Goal: Task Accomplishment & Management: Use online tool/utility

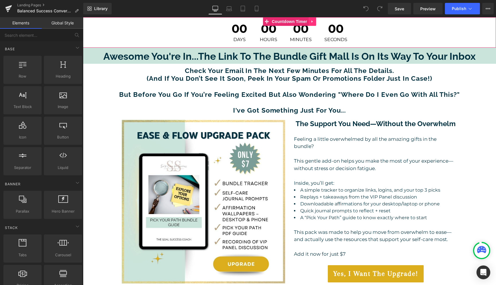
click at [312, 22] on icon at bounding box center [312, 22] width 4 height 4
click at [314, 22] on icon at bounding box center [316, 22] width 4 height 4
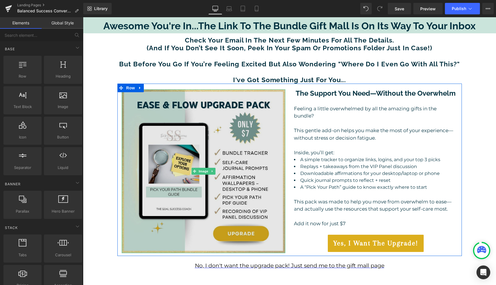
click at [255, 168] on img at bounding box center [203, 170] width 163 height 163
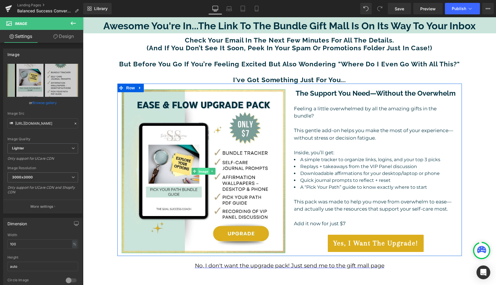
click at [203, 172] on span "Image" at bounding box center [203, 171] width 12 height 7
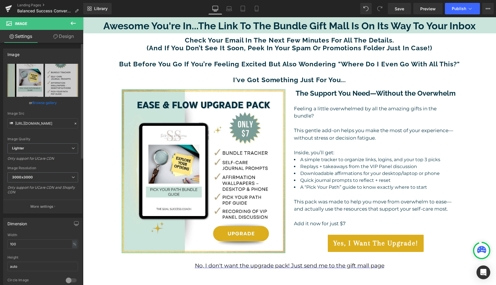
click at [45, 103] on link "Browse gallery" at bounding box center [44, 103] width 24 height 10
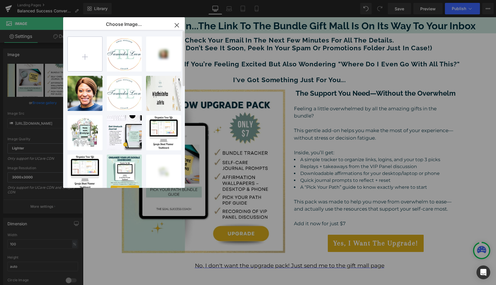
click at [85, 56] on input "file" at bounding box center [85, 54] width 34 height 34
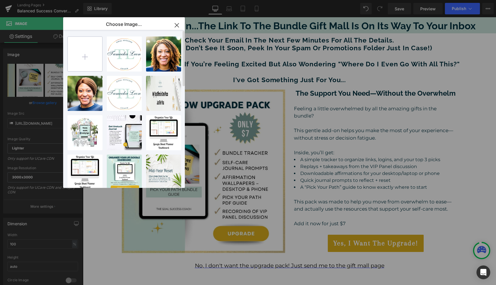
click at [84, 58] on input "file" at bounding box center [85, 54] width 34 height 34
type input "C:\fakepath\Balanced Success Promo Graphic 1.jpg"
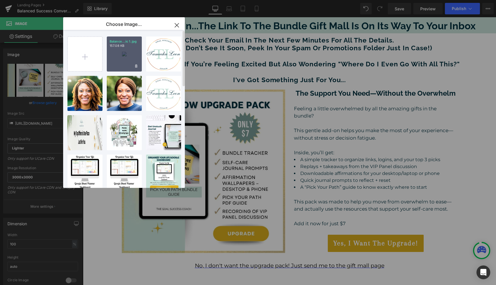
click at [131, 65] on div "Balance...ic 1.jpg 157.08 KB" at bounding box center [124, 53] width 35 height 35
type input "[URL][DOMAIN_NAME]"
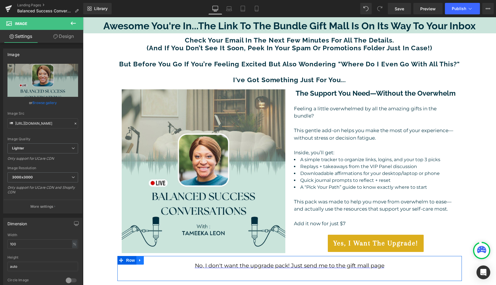
click at [140, 259] on icon at bounding box center [140, 260] width 4 height 4
click at [154, 259] on icon at bounding box center [155, 260] width 4 height 4
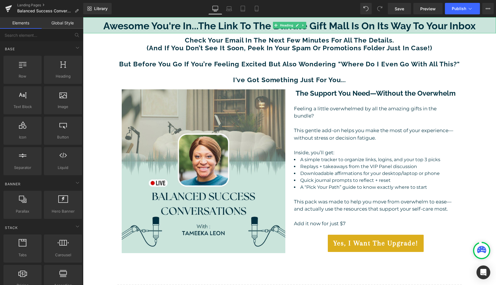
click at [475, 27] on h1 "Awesome You're In...The Link To The Bundle Gift Mall Is On Its Way To Your Inbox" at bounding box center [289, 26] width 413 height 12
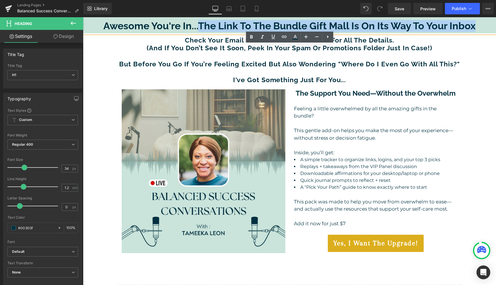
drag, startPoint x: 473, startPoint y: 27, endPoint x: 200, endPoint y: 26, distance: 273.6
click at [200, 26] on h1 "Awesome You're In...The Link To The Bundle Gift Mall Is On Its Way To Your Inbox" at bounding box center [289, 26] width 413 height 12
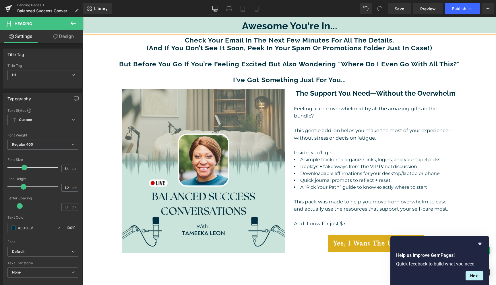
click at [287, 27] on h1 "Awesome You're In..." at bounding box center [289, 26] width 413 height 12
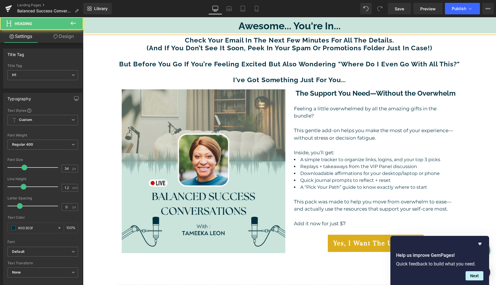
click at [354, 28] on h1 "Awesome... You're In..." at bounding box center [289, 26] width 413 height 12
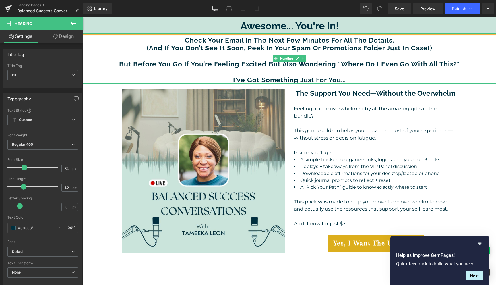
click at [262, 39] on b "check your email in the next few minutes for all the details." at bounding box center [289, 40] width 209 height 8
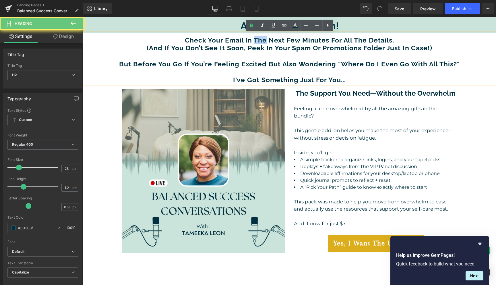
click at [262, 39] on b "check your email in the next few minutes for all the details." at bounding box center [289, 40] width 209 height 8
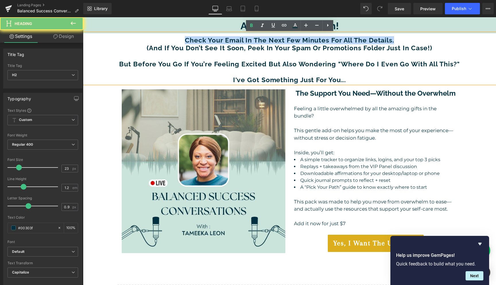
click at [262, 39] on b "check your email in the next few minutes for all the details." at bounding box center [289, 40] width 209 height 8
paste div
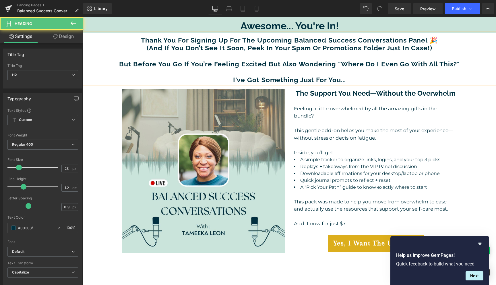
click at [276, 47] on b "(And if you don’t see it soon, peek in your spam or promotions folder just in c…" at bounding box center [289, 48] width 285 height 8
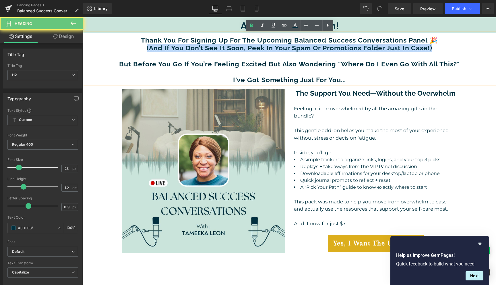
click at [276, 47] on b "(And if you don’t see it soon, peek in your spam or promotions folder just in c…" at bounding box center [289, 48] width 285 height 8
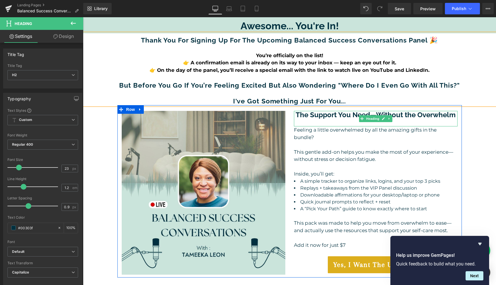
click at [345, 114] on b "The Support You Need—Without the Overwhelm" at bounding box center [375, 114] width 160 height 8
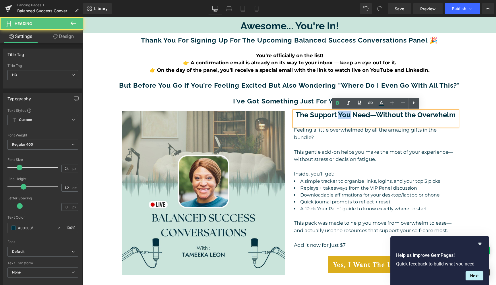
click at [345, 114] on b "The Support You Need—Without the Overwhelm" at bounding box center [375, 114] width 160 height 8
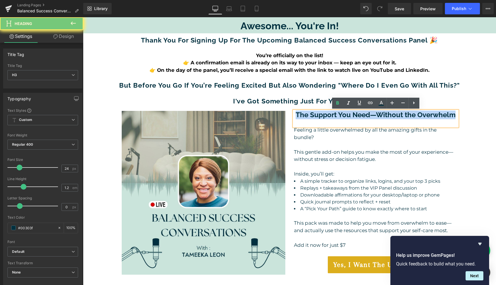
click at [345, 114] on b "The Support You Need—Without the Overwhelm" at bounding box center [375, 114] width 160 height 8
paste div
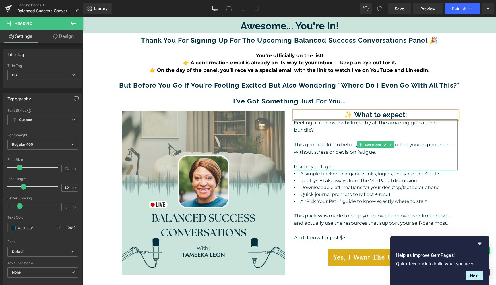
click at [347, 161] on p "Feeling a little overwhelmed by all the amazing gifts in the bundle? This gentl…" at bounding box center [375, 144] width 163 height 51
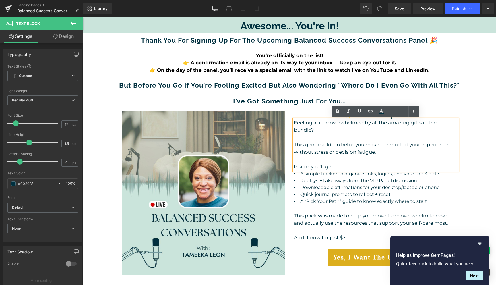
click at [469, 154] on div "Awesome... You're In! Heading Thank you for signing up for the upcoming Balance…" at bounding box center [289, 185] width 413 height 336
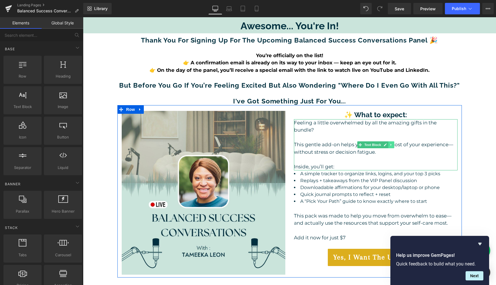
click at [391, 145] on icon at bounding box center [390, 144] width 3 height 3
click at [392, 145] on icon at bounding box center [393, 144] width 3 height 3
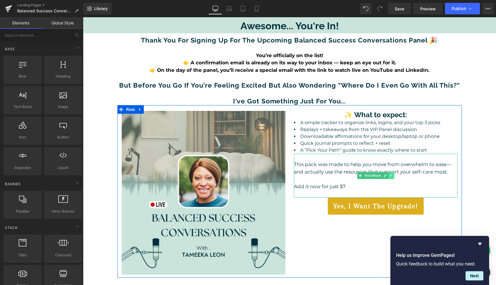
click at [392, 176] on icon at bounding box center [390, 175] width 3 height 3
click at [398, 147] on li "A “Pick Your Path” guide to know exactly where to start" at bounding box center [375, 150] width 163 height 7
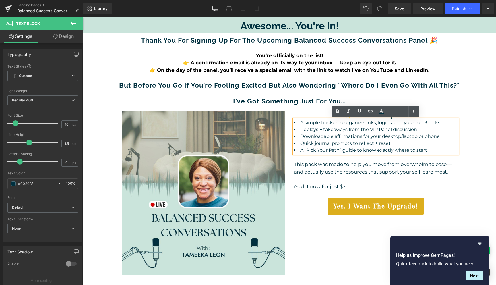
drag, startPoint x: 429, startPoint y: 149, endPoint x: 299, endPoint y: 124, distance: 132.3
click at [299, 124] on ul "A simple tracker to organize links, logins, and your top 3 picks Replays + take…" at bounding box center [375, 136] width 163 height 34
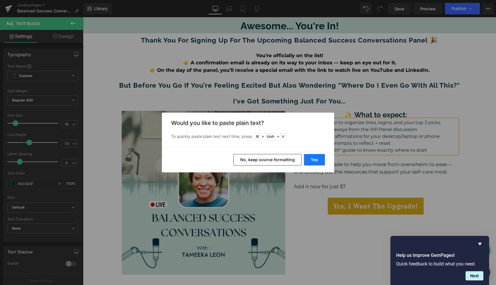
click at [310, 158] on button "Yes" at bounding box center [314, 159] width 21 height 11
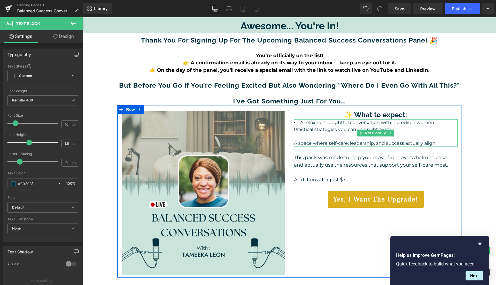
click at [294, 129] on div "A relaxed, thoughtful conversation with incredible women Practical strategies y…" at bounding box center [375, 133] width 163 height 28
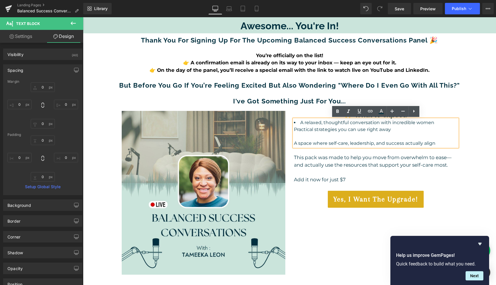
click at [298, 129] on div "Practical strategies you can use right away" at bounding box center [375, 129] width 163 height 7
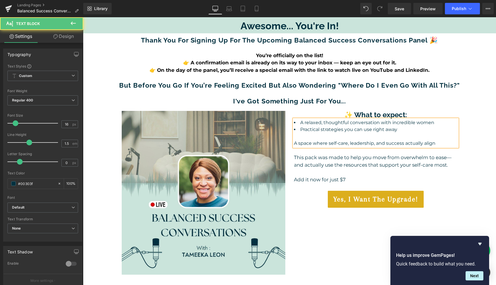
click at [294, 144] on div "A space where self-care, leadership, and success actually align" at bounding box center [375, 143] width 163 height 7
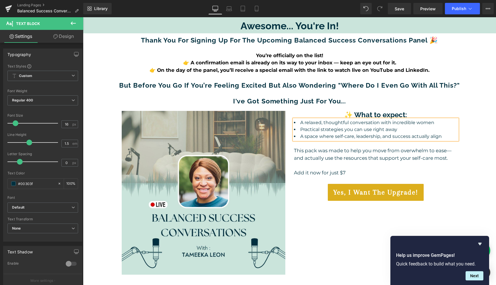
click at [474, 140] on div "Awesome... You're In! Heading Thank you for signing up for the upcoming Balance…" at bounding box center [289, 185] width 413 height 336
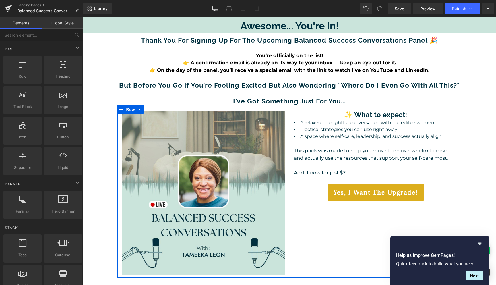
click at [414, 114] on h3 "✨ What to expect:" at bounding box center [375, 115] width 163 height 8
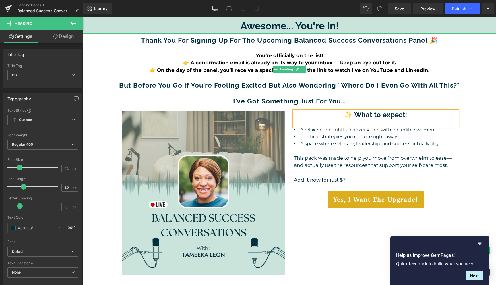
click at [382, 92] on h2 at bounding box center [289, 93] width 413 height 8
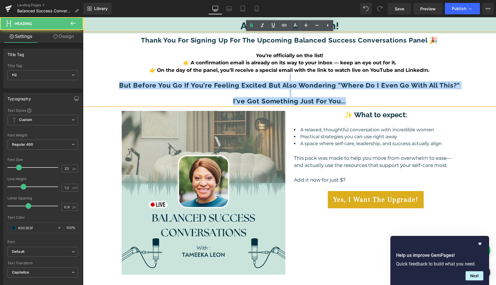
drag, startPoint x: 357, startPoint y: 101, endPoint x: 123, endPoint y: 79, distance: 235.1
click at [123, 79] on div "Thank you for signing up for the upcoming Balanced Success Conversations panel …" at bounding box center [289, 69] width 413 height 72
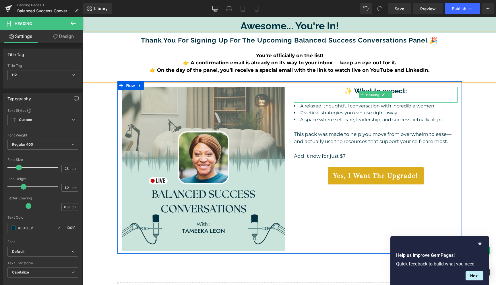
click at [337, 93] on h3 "✨ What to expect:" at bounding box center [375, 91] width 163 height 8
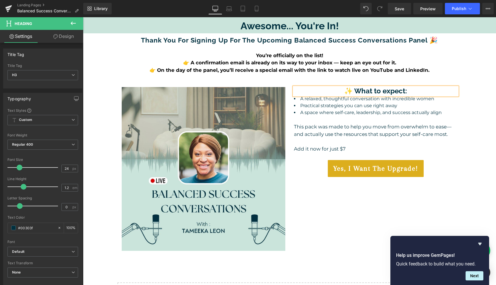
click at [474, 99] on div "Awesome... You're In! Heading Thank you for signing up for the upcoming Balance…" at bounding box center [289, 173] width 413 height 312
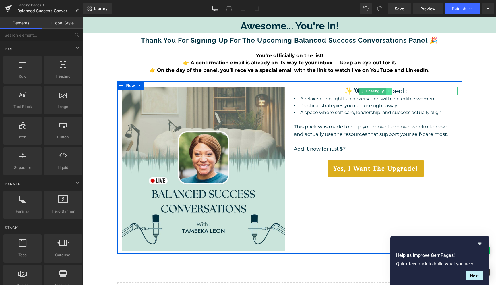
click at [390, 92] on icon at bounding box center [388, 90] width 3 height 3
click at [387, 92] on icon at bounding box center [385, 90] width 3 height 3
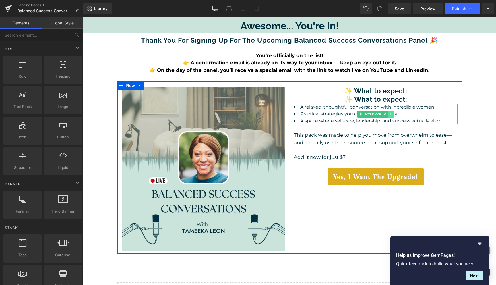
click at [392, 115] on link at bounding box center [391, 113] width 6 height 7
click at [386, 114] on link at bounding box center [388, 113] width 6 height 7
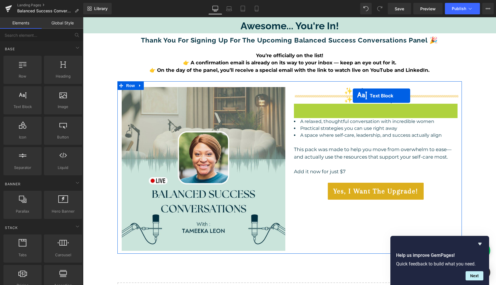
drag, startPoint x: 350, startPoint y: 115, endPoint x: 352, endPoint y: 96, distance: 19.6
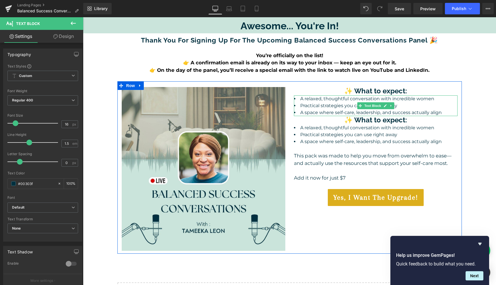
click at [444, 113] on li "A space where self-care, leadership, and success actually align" at bounding box center [375, 112] width 163 height 7
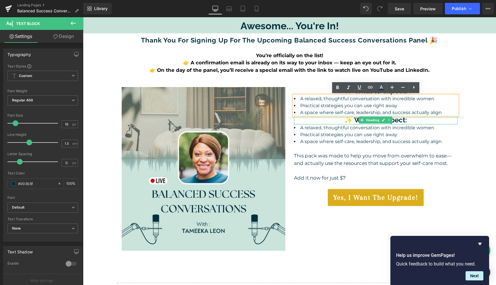
click at [339, 119] on h3 "✨ What to expect:" at bounding box center [375, 120] width 163 height 8
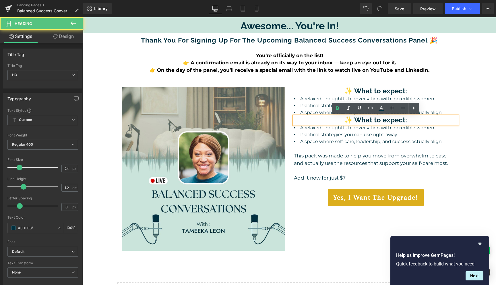
click at [345, 124] on b "✨ What to expect:" at bounding box center [375, 120] width 63 height 8
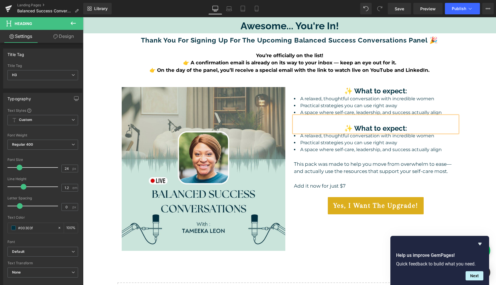
click at [475, 112] on div "Awesome... You're In! Heading Thank you for signing up for the upcoming Balance…" at bounding box center [289, 173] width 413 height 312
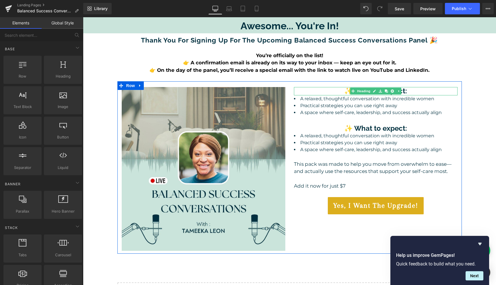
click at [422, 92] on h3 "✨ What to expect:" at bounding box center [375, 91] width 163 height 8
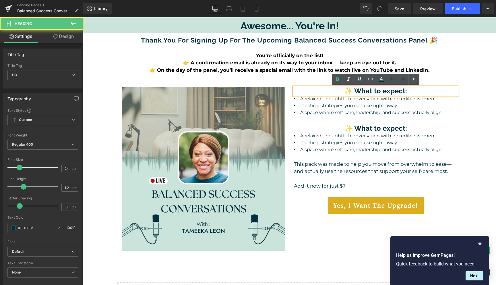
click at [422, 92] on h3 "✨ What to expect:" at bounding box center [375, 91] width 163 height 8
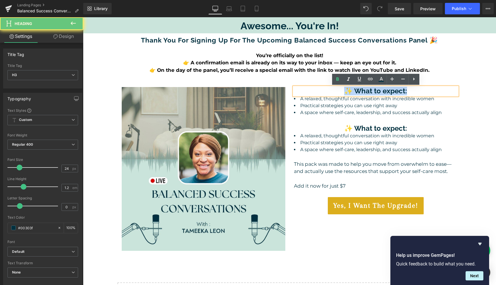
click at [422, 92] on h3 "✨ What to expect:" at bounding box center [375, 91] width 163 height 8
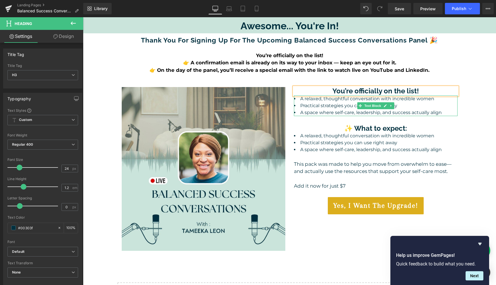
click at [371, 111] on li "A space where self-care, leadership, and success actually align" at bounding box center [375, 112] width 163 height 7
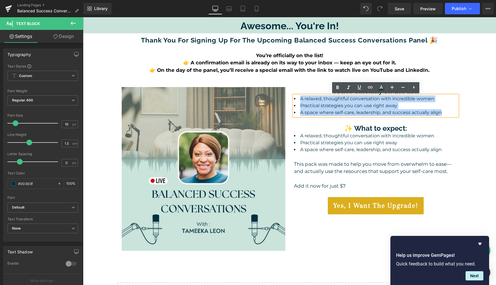
drag, startPoint x: 450, startPoint y: 112, endPoint x: 301, endPoint y: 99, distance: 150.0
click at [301, 99] on ul "A relaxed, thoughtful conversation with incredible women Practical strategies y…" at bounding box center [375, 105] width 163 height 21
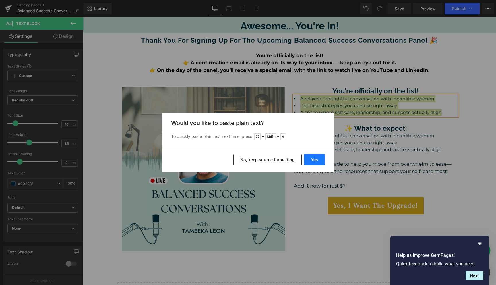
click at [314, 157] on button "Yes" at bounding box center [314, 159] width 21 height 11
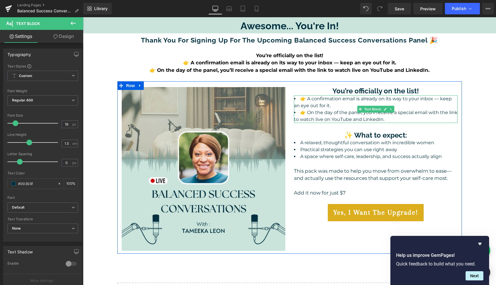
click at [306, 100] on li "👉 A confirmation email is already on its way to your inbox — keep an eye out fo…" at bounding box center [375, 102] width 163 height 14
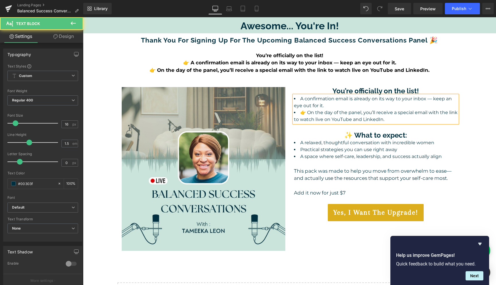
click at [308, 112] on li "👉 On the day of the panel, you’ll receive a special email with the link to watc…" at bounding box center [375, 116] width 163 height 14
click at [474, 93] on div "Awesome... You're In! Heading Thank you for signing up for the upcoming Balance…" at bounding box center [289, 173] width 413 height 312
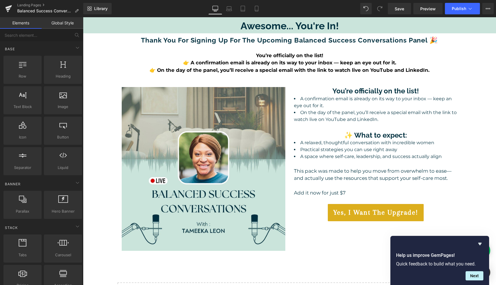
click at [436, 38] on h2 "Thank you for signing up for the upcoming Balanced Success Conversations panel 🎉" at bounding box center [289, 40] width 413 height 8
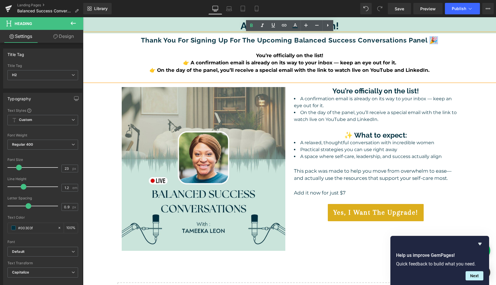
drag, startPoint x: 436, startPoint y: 38, endPoint x: 430, endPoint y: 38, distance: 6.6
click at [430, 38] on h2 "Thank you for signing up for the upcoming Balanced Success Conversations panel 🎉" at bounding box center [289, 40] width 413 height 8
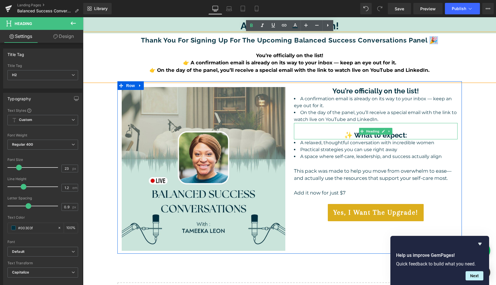
click at [352, 136] on b "✨ What to expect:" at bounding box center [375, 135] width 63 height 8
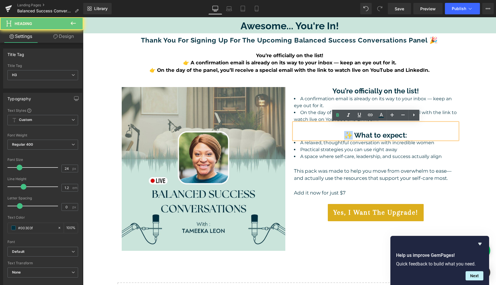
drag, startPoint x: 352, startPoint y: 136, endPoint x: 346, endPoint y: 135, distance: 6.1
click at [346, 135] on b "✨ What to expect:" at bounding box center [375, 135] width 63 height 8
copy b "✨"
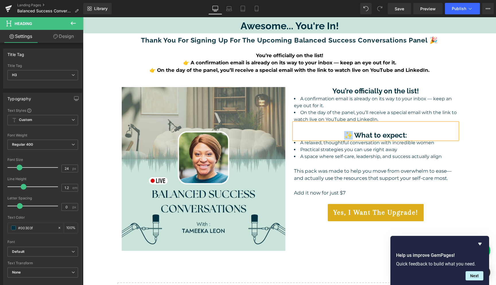
click at [328, 89] on h3 "You’re officially on the list!" at bounding box center [375, 91] width 163 height 8
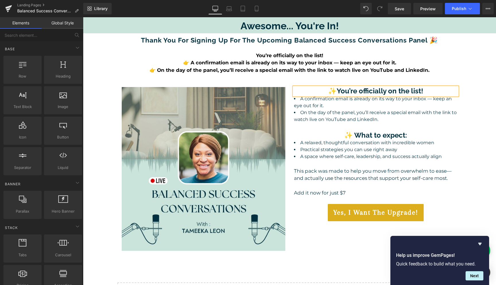
click at [467, 141] on div "Awesome... You're In! Heading Thank you for signing up for the upcoming Balance…" at bounding box center [289, 173] width 413 height 312
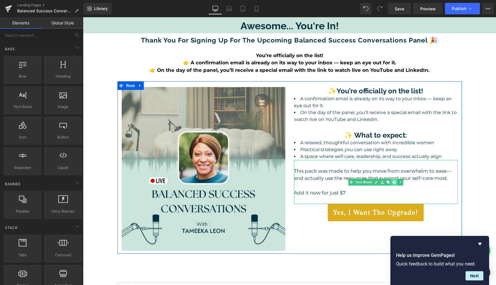
click at [394, 182] on icon at bounding box center [393, 181] width 3 height 3
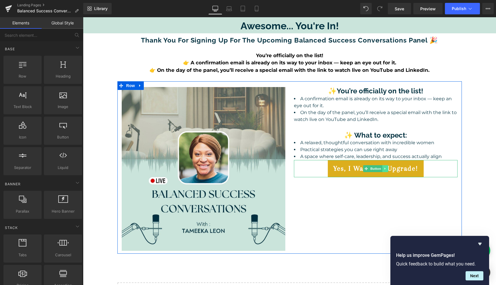
click at [385, 169] on icon at bounding box center [384, 168] width 3 height 3
click at [388, 169] on icon at bounding box center [387, 168] width 3 height 3
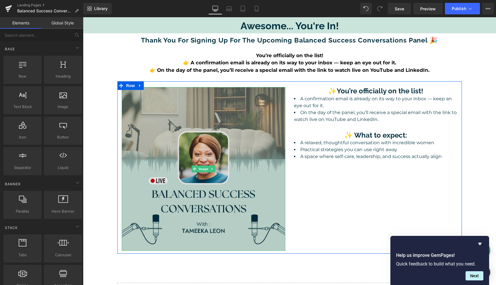
click at [264, 196] on img at bounding box center [203, 168] width 163 height 163
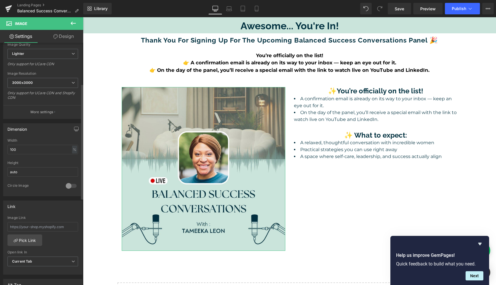
scroll to position [99, 0]
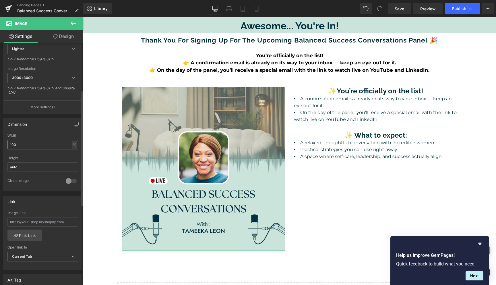
click at [34, 146] on input "100" at bounding box center [42, 144] width 71 height 9
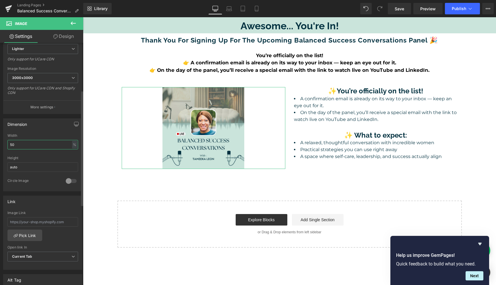
type input "5"
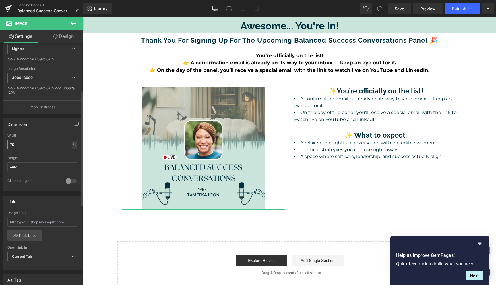
type input "7"
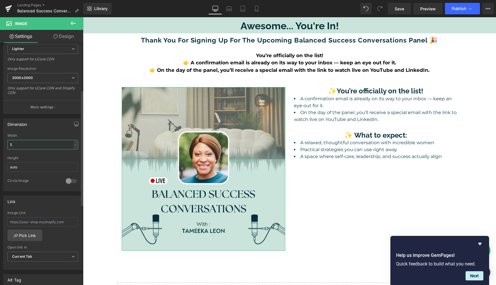
type input "50"
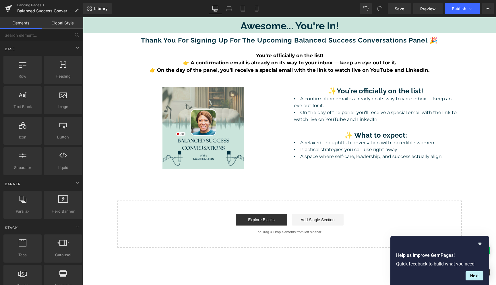
click at [474, 112] on div "Awesome... You're In! Heading Thank you for signing up for the upcoming Balance…" at bounding box center [289, 132] width 413 height 230
click at [370, 54] on div "You’re officially on the list!" at bounding box center [289, 55] width 413 height 7
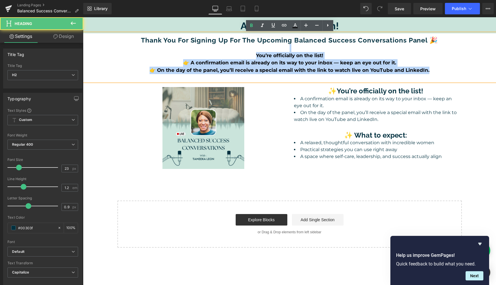
drag, startPoint x: 436, startPoint y: 70, endPoint x: 218, endPoint y: 47, distance: 219.2
click at [218, 47] on div "Thank you for signing up for the upcoming Balanced Success Conversations panel …" at bounding box center [289, 57] width 413 height 48
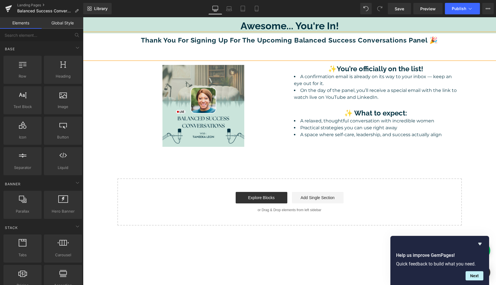
click at [484, 103] on div "Awesome... You're In! Heading Thank you for signing up for the upcoming Balance…" at bounding box center [289, 121] width 413 height 208
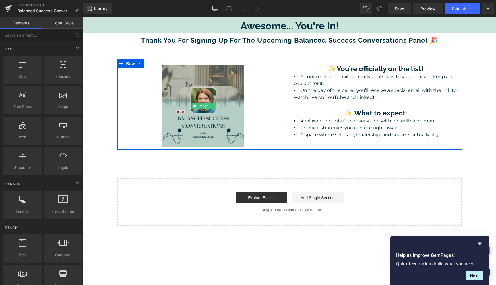
click at [233, 89] on img at bounding box center [203, 106] width 82 height 82
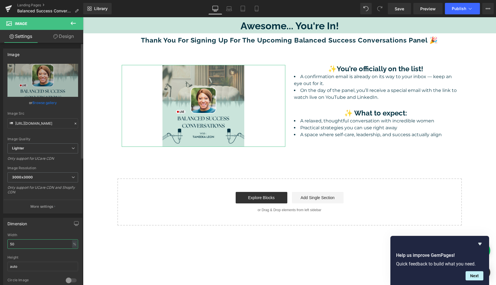
click at [12, 246] on input "50" at bounding box center [42, 243] width 71 height 9
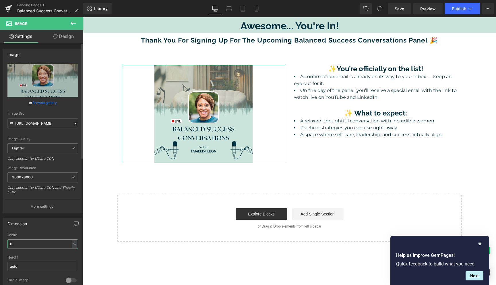
type input "65"
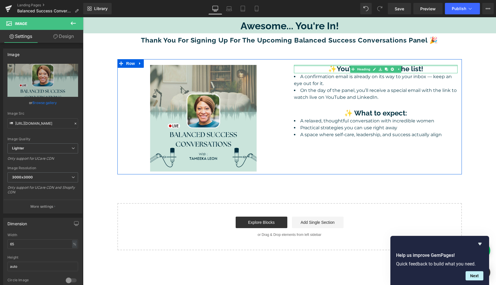
click at [318, 66] on div at bounding box center [375, 65] width 163 height 1
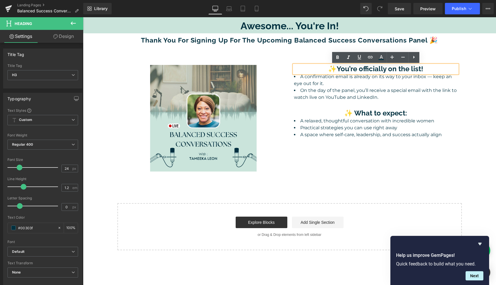
click at [306, 69] on h3 "✨You’re officially on the list!" at bounding box center [375, 69] width 163 height 8
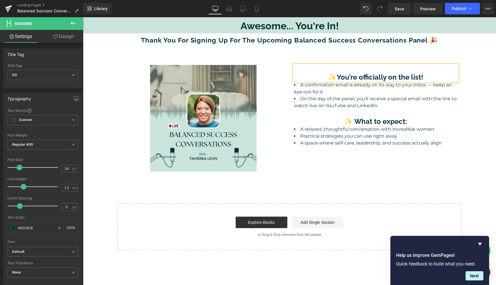
click at [483, 129] on div "Awesome... You're In! Heading Thank you for signing up for the upcoming Balance…" at bounding box center [289, 133] width 413 height 233
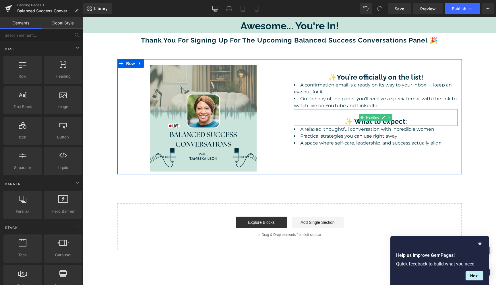
click at [335, 117] on h3 "✨ What to expect:" at bounding box center [375, 121] width 163 height 8
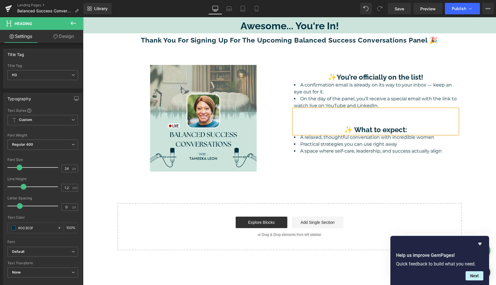
click at [474, 84] on div "Awesome... You're In! Heading Thank you for signing up for the upcoming Balance…" at bounding box center [289, 133] width 413 height 233
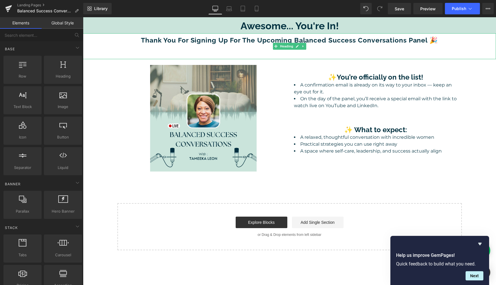
click at [246, 52] on div at bounding box center [289, 55] width 413 height 7
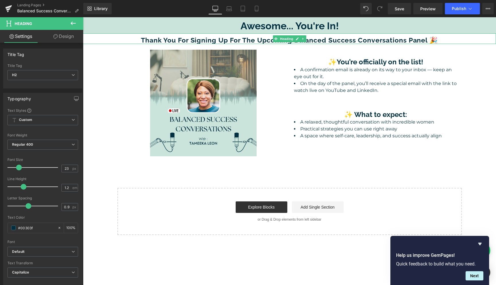
click at [140, 40] on h2 "Thank you for signing up for the upcoming Balanced Success Conversations panel 🎉" at bounding box center [289, 40] width 413 height 8
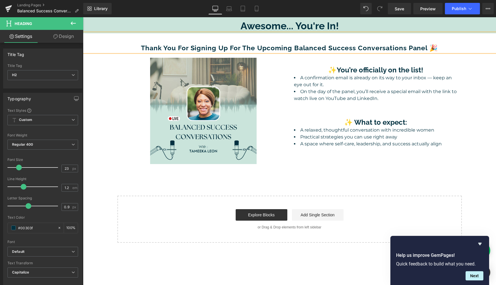
click at [458, 49] on h2 "Thank you for signing up for the upcoming Balanced Success Conversations panel 🎉" at bounding box center [289, 48] width 413 height 8
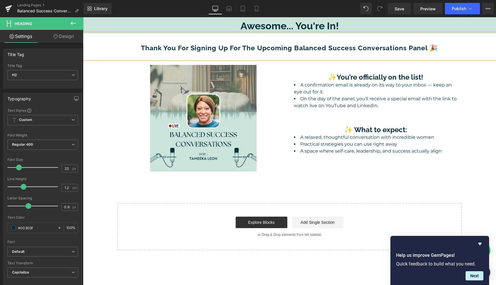
click at [375, 47] on b "Thank you for signing up for the upcoming Balanced Success Conversations panel 🎉" at bounding box center [289, 48] width 297 height 8
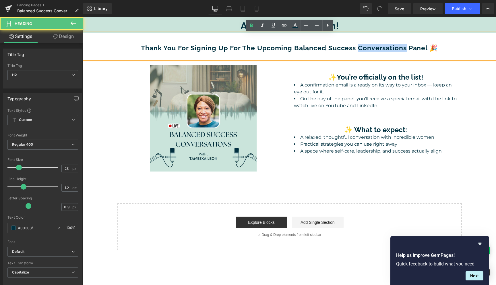
click at [375, 47] on b "Thank you for signing up for the upcoming Balanced Success Conversations panel 🎉" at bounding box center [289, 48] width 297 height 8
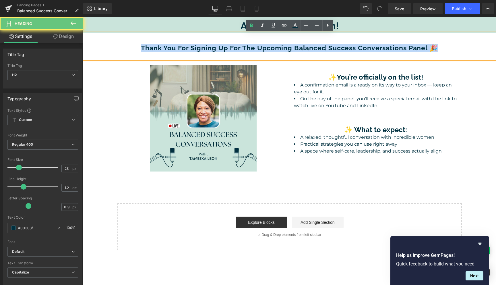
click at [375, 47] on b "Thank you for signing up for the upcoming Balanced Success Conversations panel 🎉" at bounding box center [289, 48] width 297 height 8
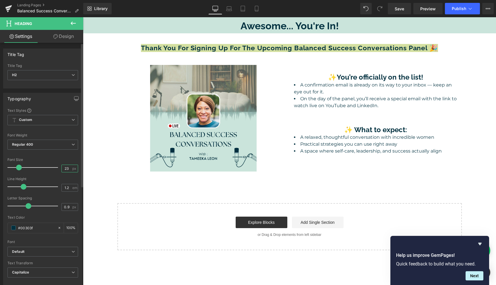
click at [66, 170] on input "23" at bounding box center [67, 168] width 10 height 7
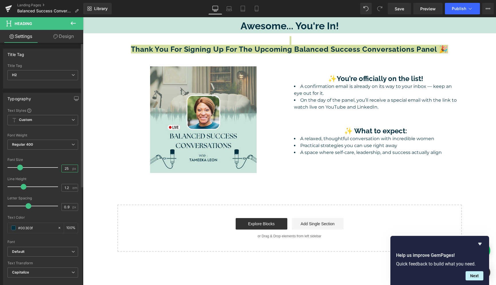
type input "25"
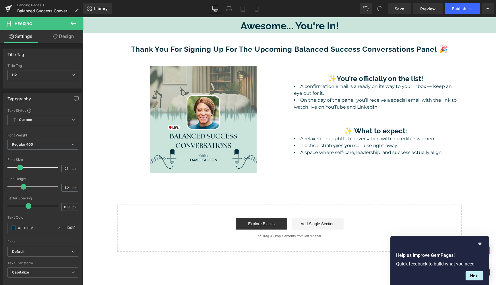
click at [475, 83] on div "Awesome... You're In! Heading Thank you for signing up for the upcoming Balance…" at bounding box center [289, 134] width 413 height 234
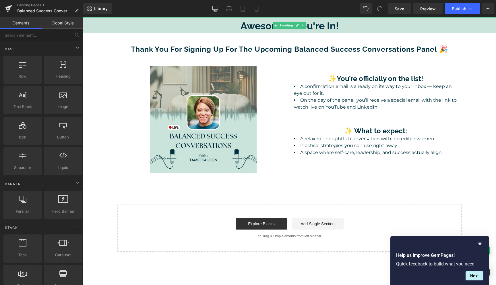
click at [334, 24] on h1 "Awesome... You're In!" at bounding box center [289, 26] width 413 height 12
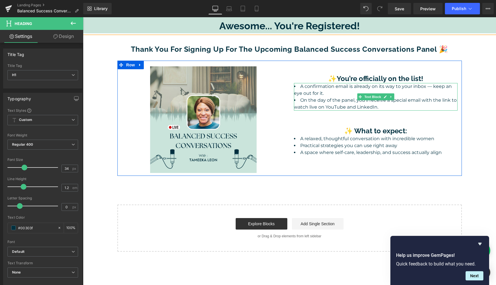
click at [391, 105] on li "On the day of the panel, you’ll receive a special email with the link to watch …" at bounding box center [375, 104] width 163 height 14
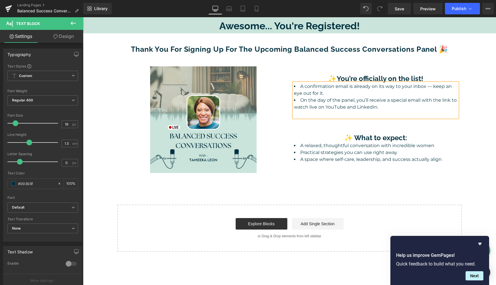
click at [484, 123] on div "Awesome... You're Registered! Heading Thank you for signing up for the upcoming…" at bounding box center [289, 134] width 413 height 234
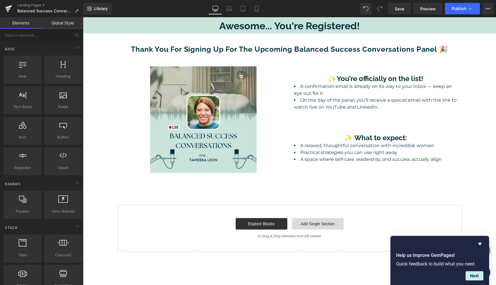
click at [313, 224] on link "Add Single Section" at bounding box center [318, 223] width 52 height 11
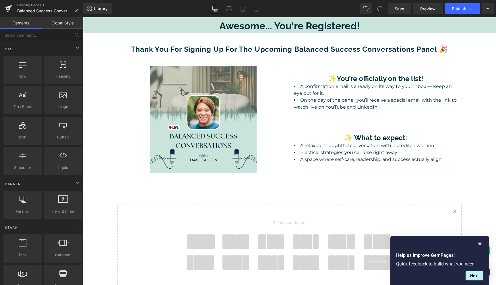
click at [206, 239] on span at bounding box center [201, 241] width 28 height 14
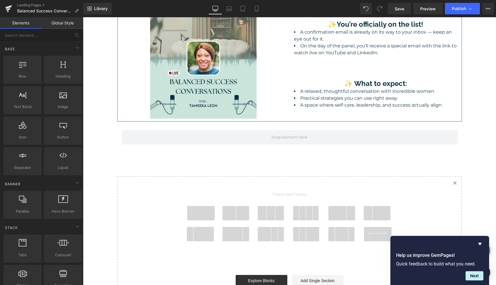
scroll to position [0, 0]
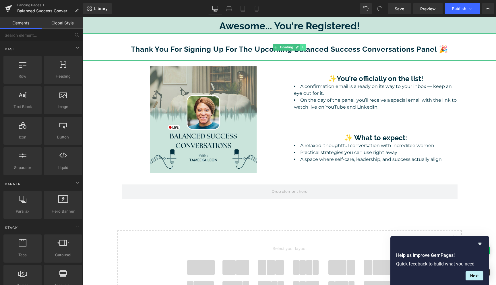
click at [303, 48] on icon at bounding box center [302, 46] width 3 height 3
click at [303, 47] on link at bounding box center [300, 47] width 6 height 7
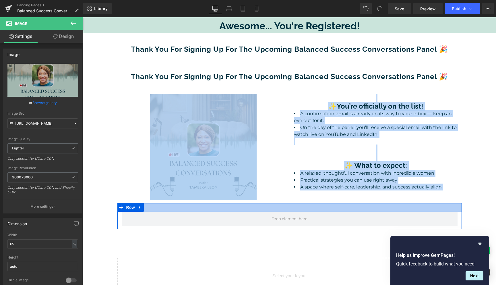
drag, startPoint x: 274, startPoint y: 115, endPoint x: 281, endPoint y: 211, distance: 96.4
click at [281, 211] on div "Awesome... You're Registered! Heading Thank you for signing up for the upcoming…" at bounding box center [289, 203] width 413 height 373
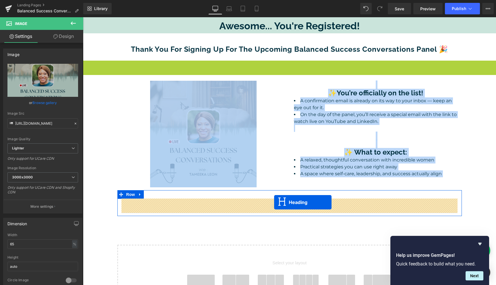
drag, startPoint x: 274, startPoint y: 73, endPoint x: 274, endPoint y: 202, distance: 128.8
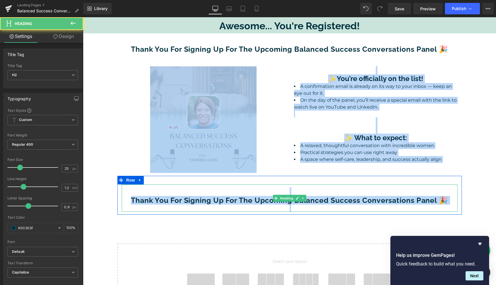
click at [271, 201] on b "Thank you for signing up for the upcoming Balanced Success Conversations panel 🎉" at bounding box center [289, 200] width 317 height 9
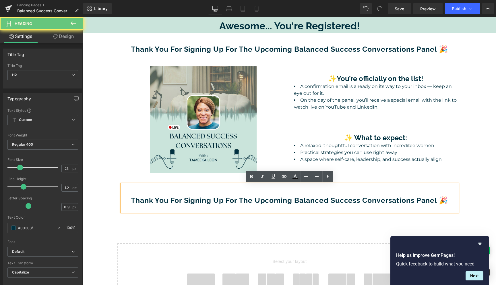
click at [271, 201] on b "Thank you for signing up for the upcoming Balanced Success Conversations panel 🎉" at bounding box center [289, 200] width 317 height 9
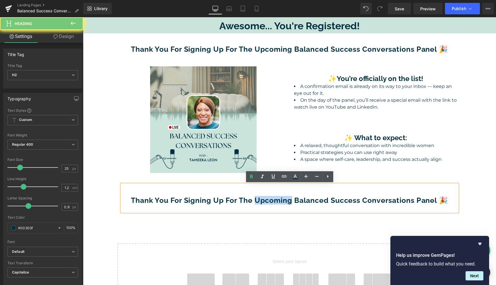
click at [271, 201] on b "Thank you for signing up for the upcoming Balanced Success Conversations panel 🎉" at bounding box center [289, 200] width 317 height 9
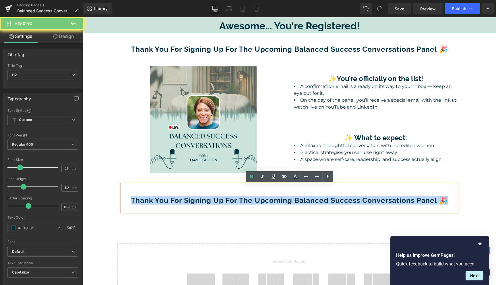
click at [271, 201] on b "Thank you for signing up for the upcoming Balanced Success Conversations panel 🎉" at bounding box center [289, 200] width 317 height 9
paste div
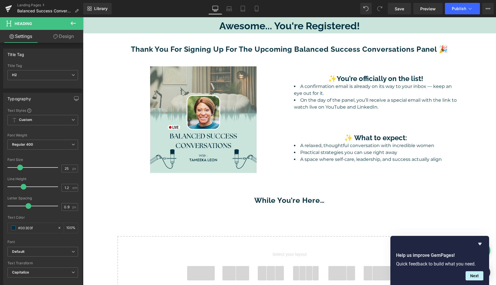
click at [75, 22] on icon at bounding box center [73, 23] width 7 height 7
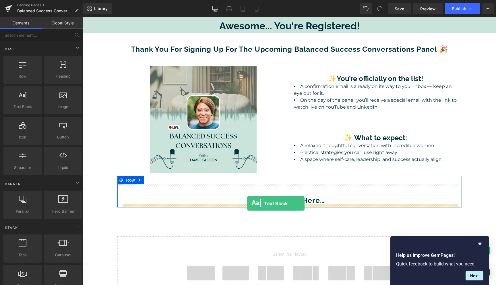
drag, startPoint x: 101, startPoint y: 118, endPoint x: 247, endPoint y: 203, distance: 168.9
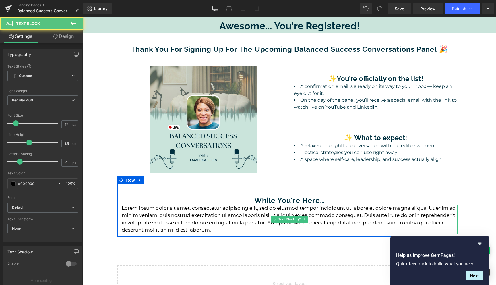
click at [250, 218] on p "Lorem ipsum dolor sit amet, consectetur adipiscing elit, sed do eiusmod tempor …" at bounding box center [290, 218] width 336 height 29
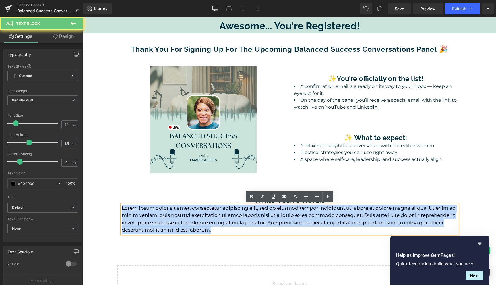
click at [250, 218] on p "Lorem ipsum dolor sit amet, consectetur adipiscing elit, sed do eiusmod tempor …" at bounding box center [290, 218] width 336 height 29
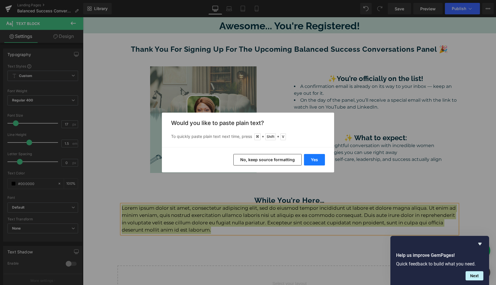
click at [310, 161] on button "Yes" at bounding box center [314, 159] width 21 height 11
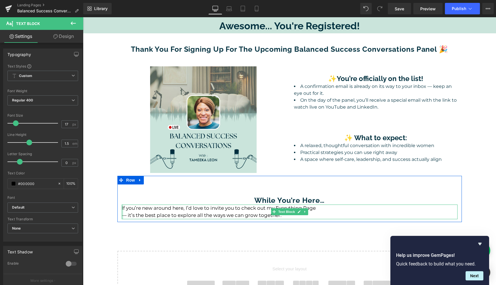
click at [122, 217] on div at bounding box center [122, 211] width 1 height 15
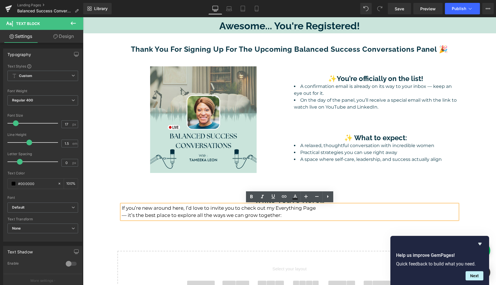
click at [122, 214] on p "— it’s the best place to explore all the ways we can grow together:" at bounding box center [290, 214] width 336 height 7
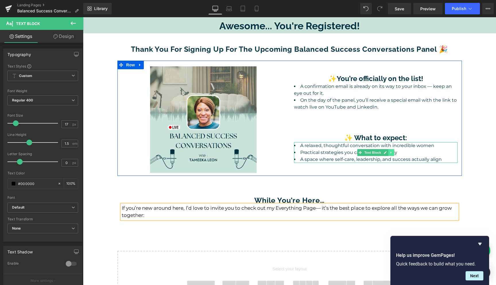
click at [391, 153] on icon at bounding box center [390, 152] width 3 height 3
click at [389, 153] on icon at bounding box center [387, 152] width 3 height 3
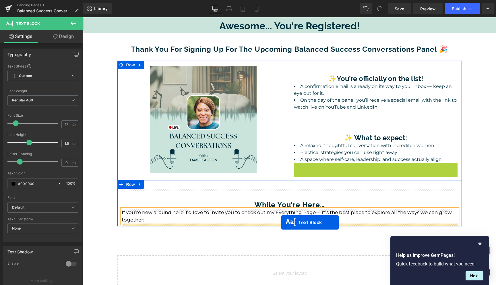
drag, startPoint x: 360, startPoint y: 173, endPoint x: 281, endPoint y: 222, distance: 92.6
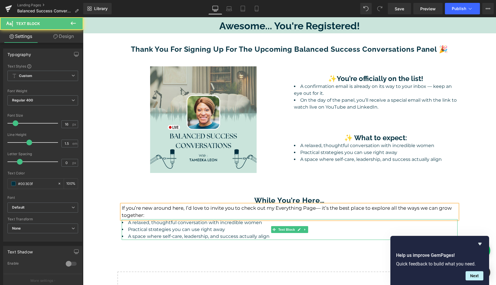
click at [282, 236] on li "A space where self-care, leadership, and success actually align" at bounding box center [290, 236] width 336 height 7
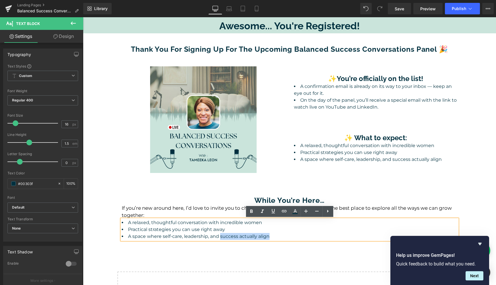
drag, startPoint x: 280, startPoint y: 236, endPoint x: 221, endPoint y: 233, distance: 59.7
click at [221, 233] on li "A space where self-care, leadership, and success actually align" at bounding box center [290, 236] width 336 height 7
click at [275, 237] on li "A space where self-care, leadership, and success actually align" at bounding box center [290, 236] width 336 height 7
click at [180, 215] on p "If you’re new around here, I’d love to invite you to check out my Everything Pa…" at bounding box center [290, 211] width 336 height 15
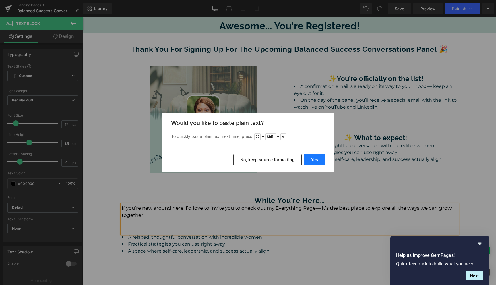
click at [314, 159] on button "Yes" at bounding box center [314, 159] width 21 height 11
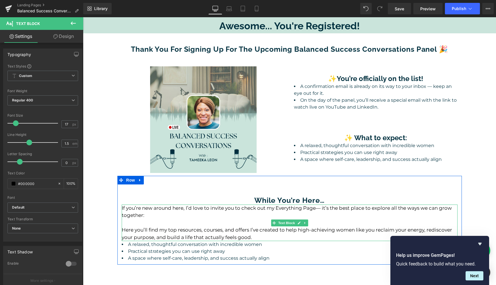
click at [142, 227] on span "Here you’ll find my top resources, courses, and offers I’ve created to help hig…" at bounding box center [287, 233] width 330 height 13
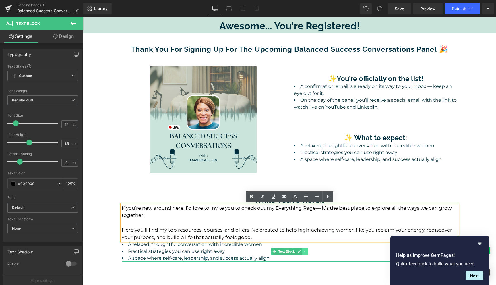
click at [305, 252] on icon at bounding box center [304, 250] width 3 height 3
click at [309, 251] on link at bounding box center [308, 251] width 6 height 7
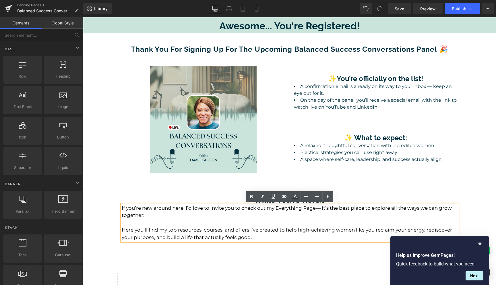
click at [182, 217] on p "If you’re new around here, I’d love to invite you to check out my Everything Pa…" at bounding box center [290, 211] width 336 height 15
click at [481, 182] on div "Awesome... You're Registered! Heading Thank you for signing up for the upcoming…" at bounding box center [289, 210] width 413 height 387
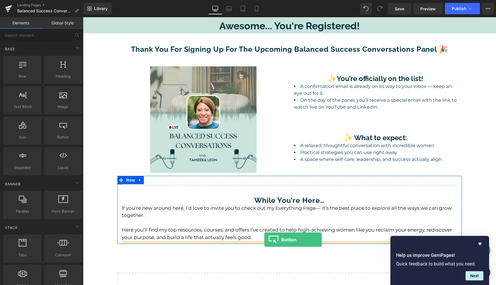
drag, startPoint x: 146, startPoint y: 150, endPoint x: 264, endPoint y: 239, distance: 148.0
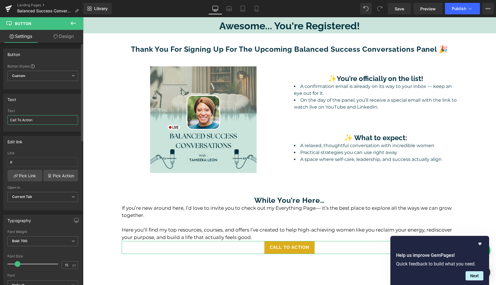
click at [44, 121] on input "Call To Action" at bounding box center [42, 119] width 71 height 9
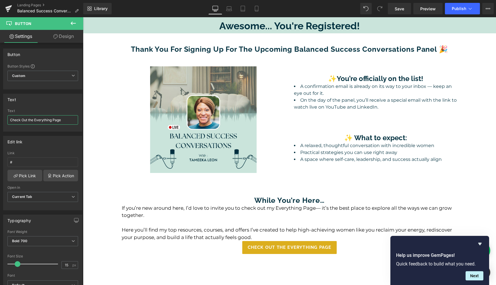
type input "Check Out the Everything Page"
click at [38, 162] on input "#" at bounding box center [42, 161] width 71 height 9
click at [29, 172] on link "Pick Link" at bounding box center [24, 175] width 35 height 11
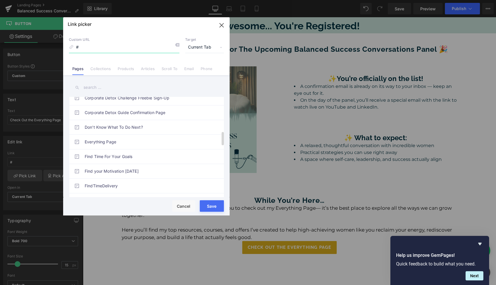
scroll to position [261, 0]
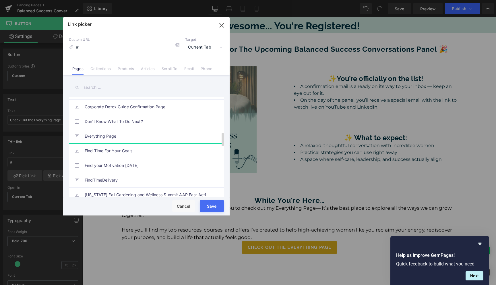
click at [129, 134] on link "Everything Page" at bounding box center [148, 136] width 126 height 14
type input "/pages/everythingpage"
click at [210, 207] on button "Save" at bounding box center [212, 205] width 24 height 11
type input "/pages/everythingpage"
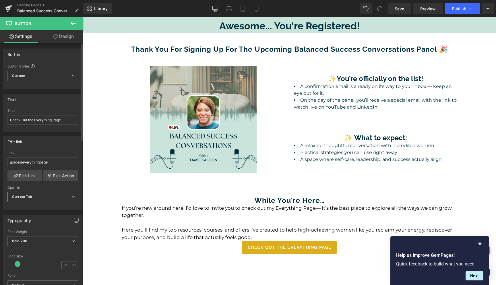
click at [72, 196] on icon at bounding box center [72, 196] width 3 height 3
click at [37, 215] on li "New Tab" at bounding box center [41, 215] width 68 height 9
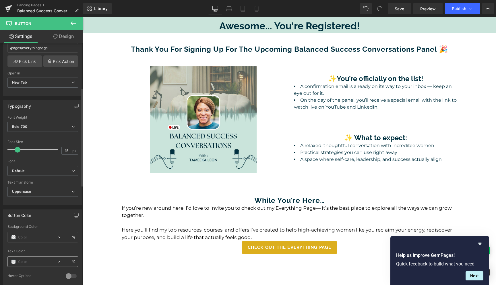
scroll to position [109, 0]
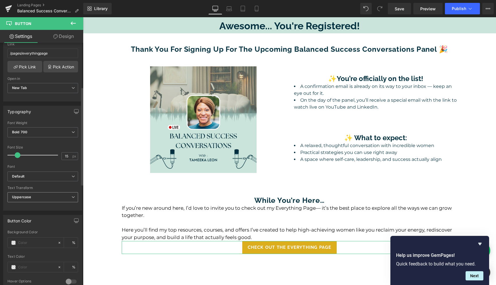
click at [74, 197] on span "Uppercase" at bounding box center [42, 197] width 71 height 10
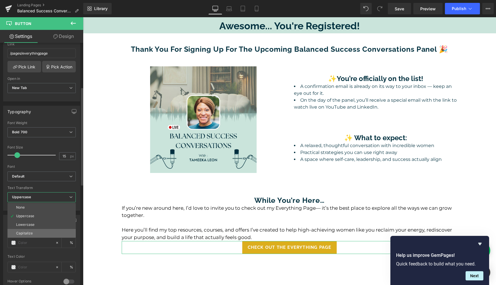
click at [34, 231] on li "Capitalize" at bounding box center [41, 233] width 68 height 9
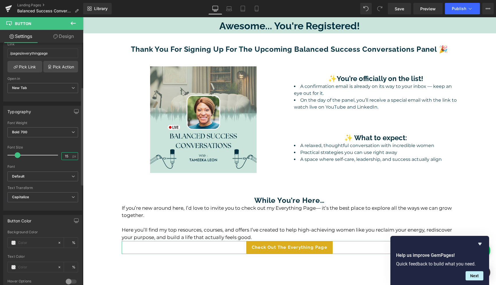
click at [66, 153] on input "15" at bounding box center [67, 155] width 10 height 7
type input "17"
click at [71, 133] on icon at bounding box center [72, 131] width 3 height 3
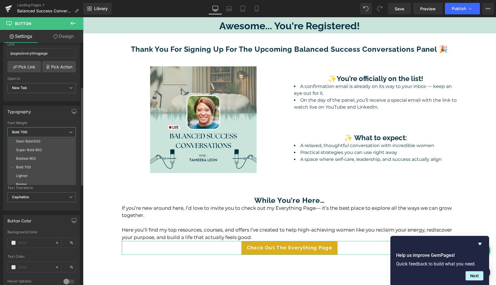
scroll to position [48, 0]
click at [48, 154] on li "Boldest 900" at bounding box center [42, 154] width 71 height 9
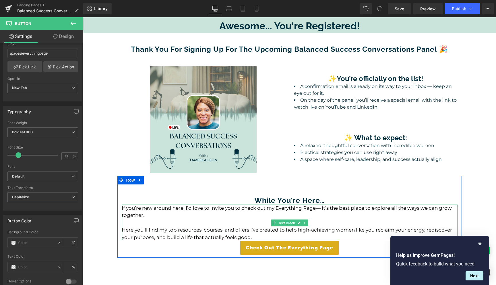
click at [265, 236] on p "Here you’ll find my top resources, courses, and offers I’ve created to help hig…" at bounding box center [290, 233] width 336 height 15
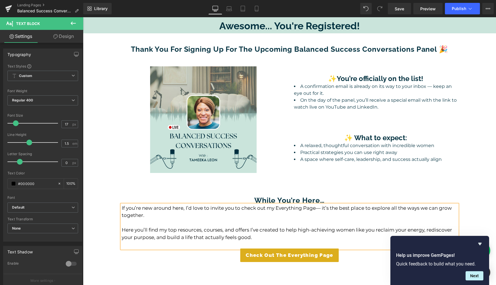
click at [465, 139] on div "Awesome... You're Registered! Heading Thank you for signing up for the upcoming…" at bounding box center [289, 221] width 413 height 408
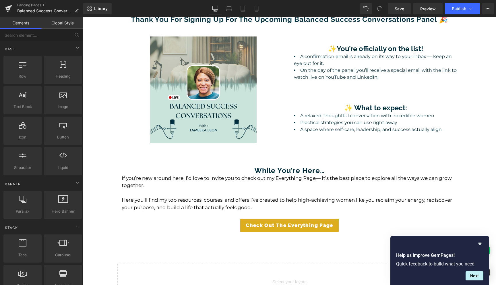
scroll to position [30, 0]
click at [478, 201] on div "Awesome... You're Registered! Heading Thank you for signing up for the upcoming…" at bounding box center [289, 192] width 413 height 408
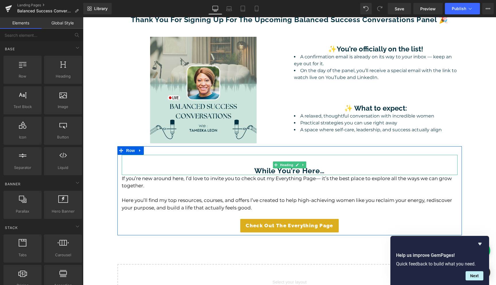
click at [338, 160] on h2 at bounding box center [290, 161] width 336 height 9
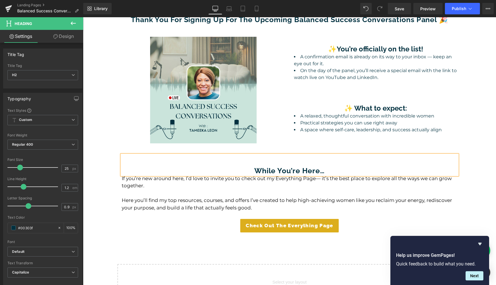
click at [253, 170] on h2 "While You’re Here…" at bounding box center [290, 170] width 336 height 9
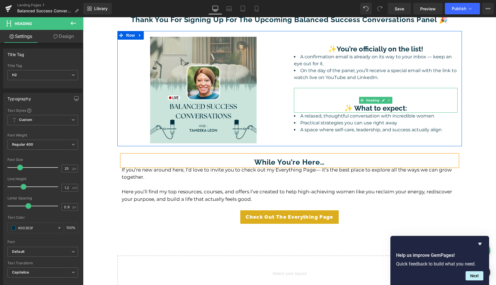
click at [350, 108] on b "✨ What to expect:" at bounding box center [375, 108] width 63 height 8
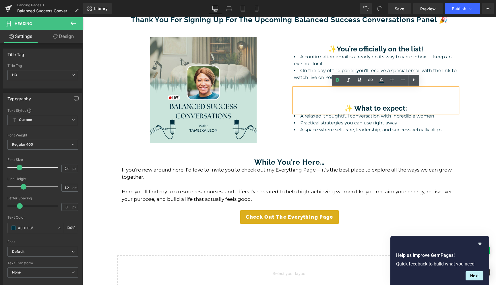
click at [350, 108] on b "✨ What to expect:" at bounding box center [375, 108] width 63 height 8
click at [351, 108] on b "✨ What to expect:" at bounding box center [375, 108] width 63 height 8
drag, startPoint x: 351, startPoint y: 108, endPoint x: 344, endPoint y: 108, distance: 6.6
click at [344, 108] on h3 "✨ What to expect:" at bounding box center [375, 108] width 163 height 8
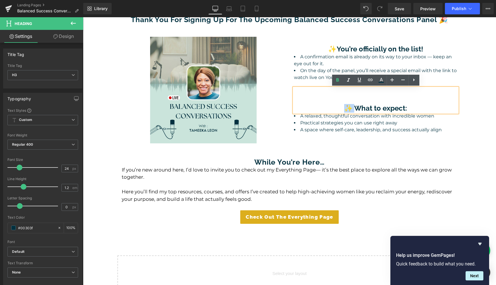
copy b "✨"
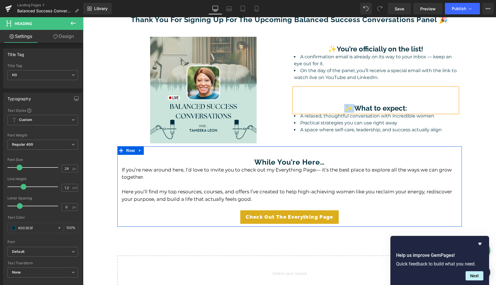
click at [244, 164] on h2 "While You’re Here…" at bounding box center [290, 161] width 336 height 9
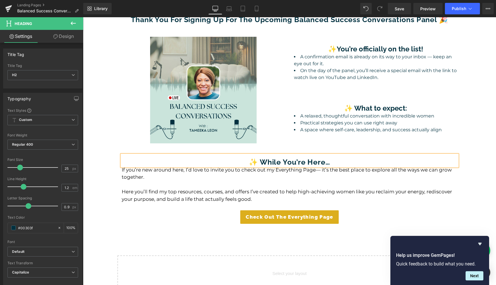
click at [364, 161] on h2 "✨ While You’re Here…" at bounding box center [290, 161] width 336 height 9
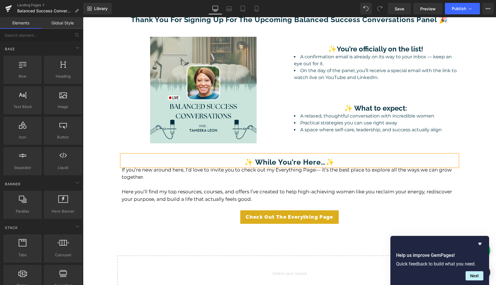
click at [480, 143] on div "Awesome... You're Registered! Heading Thank you for signing up for the upcoming…" at bounding box center [289, 188] width 413 height 400
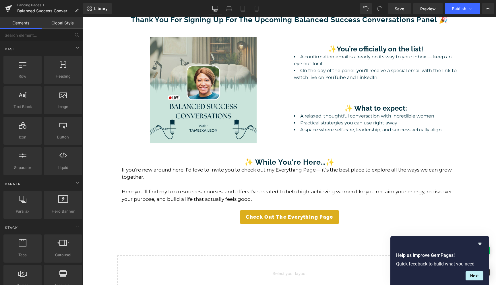
scroll to position [0, 0]
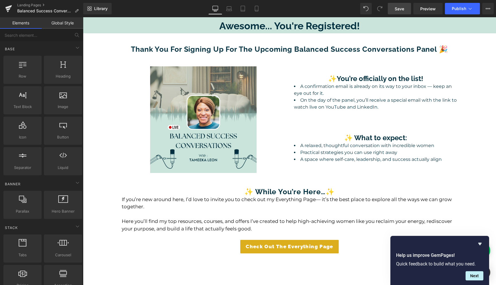
click at [400, 7] on span "Save" at bounding box center [398, 9] width 9 height 6
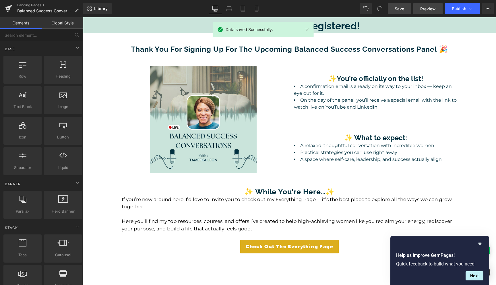
click at [433, 8] on span "Preview" at bounding box center [427, 9] width 15 height 6
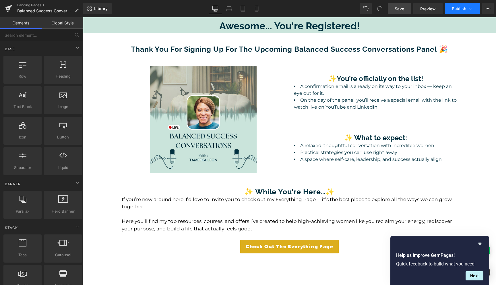
click at [470, 10] on icon at bounding box center [470, 9] width 6 height 6
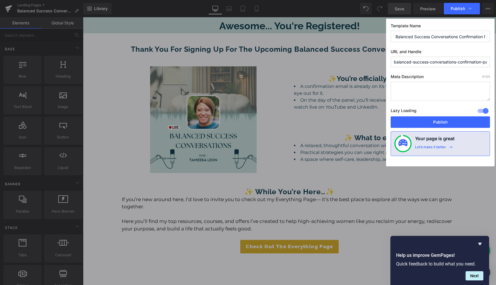
click at [460, 61] on input "balanced-success-conversations-confirmation-page" at bounding box center [439, 62] width 99 height 11
type input "bscconfirmation"
click at [458, 85] on textarea at bounding box center [439, 90] width 99 height 19
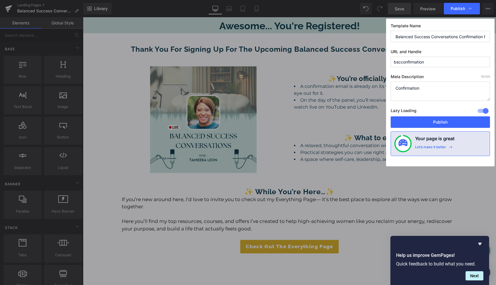
click at [393, 89] on textarea "Confirmation" at bounding box center [439, 90] width 99 height 19
click at [458, 85] on textarea "Registration confirmation" at bounding box center [439, 90] width 99 height 19
click at [481, 89] on textarea "Registration confirmation for the upcoming Balanced Success Conversation" at bounding box center [439, 90] width 99 height 19
type textarea "Registration confirmation for the upcoming Live Balanced Success Conversation"
click at [440, 91] on textarea "Registration confirmation for the upcoming Live Balanced Success Conversation" at bounding box center [439, 90] width 99 height 19
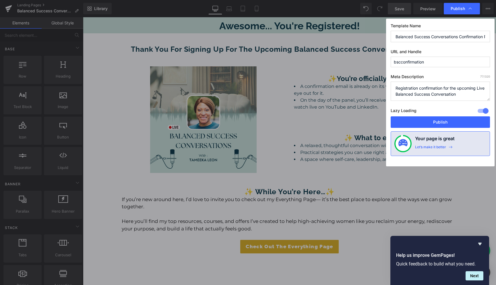
click at [440, 91] on textarea "Registration confirmation for the upcoming Live Balanced Success Conversation" at bounding box center [439, 90] width 99 height 19
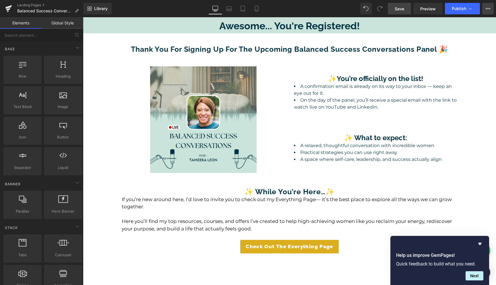
click at [484, 14] on button "View Live Page View with current Template Save Template to Library Schedule Pub…" at bounding box center [487, 8] width 11 height 11
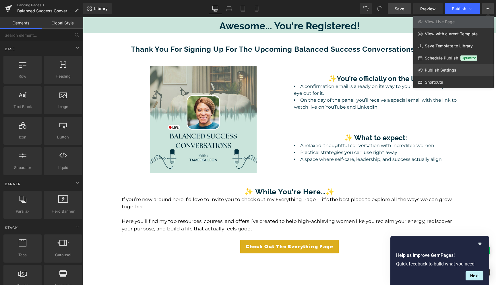
click at [432, 69] on span "Publish Settings" at bounding box center [440, 69] width 32 height 5
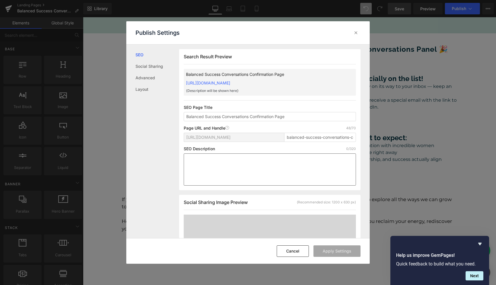
scroll to position [0, 0]
click at [294, 141] on input "balanced-success-conversations-confirmation-page" at bounding box center [320, 136] width 72 height 9
click at [301, 137] on input "balancessuccess" at bounding box center [320, 136] width 72 height 9
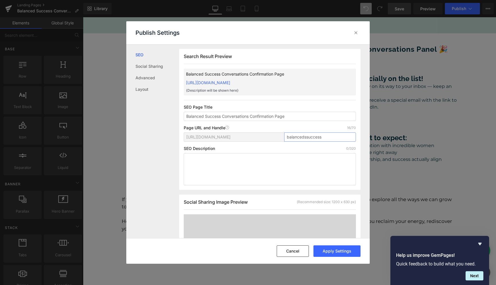
click at [329, 139] on input "balancedssuccess" at bounding box center [320, 136] width 72 height 9
type input "balancedssuccessconfirmation"
click at [256, 173] on textarea at bounding box center [270, 169] width 172 height 32
paste textarea "Registration confirmation for the upcoming Live Balanced Success Conversation"
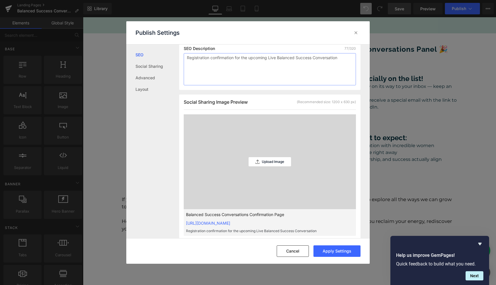
scroll to position [103, 0]
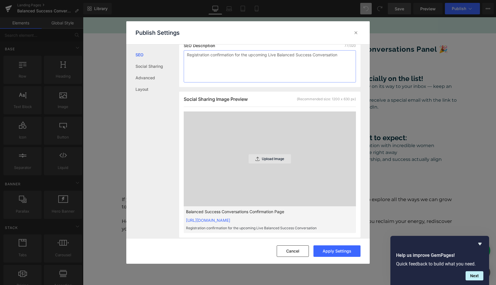
type textarea "Registration confirmation for the upcoming Live Balanced Success Conversation"
click at [268, 158] on p "Upload Image" at bounding box center [273, 159] width 22 height 4
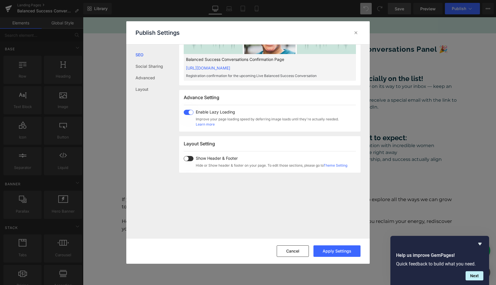
scroll to position [258, 0]
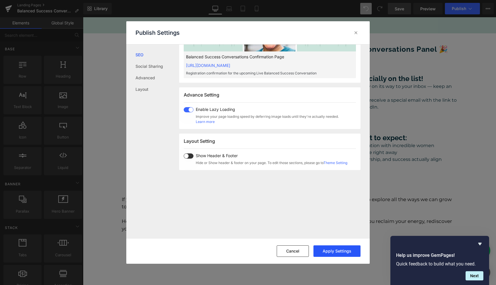
click at [333, 254] on button "Apply Settings" at bounding box center [336, 250] width 47 height 11
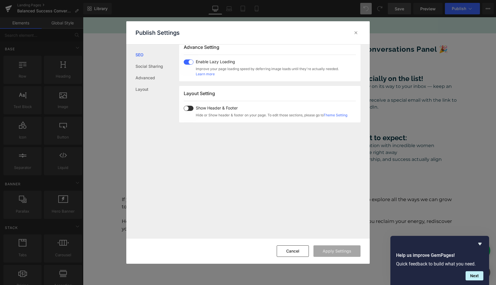
scroll to position [296, 0]
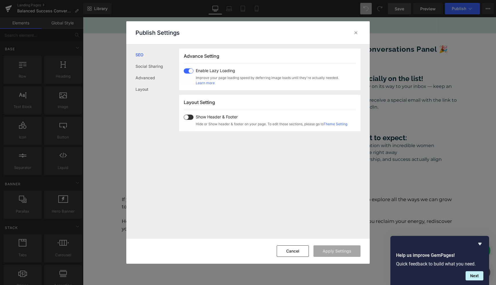
click at [191, 116] on span at bounding box center [189, 116] width 10 height 5
click at [342, 251] on button "Apply Settings" at bounding box center [336, 250] width 47 height 11
click at [357, 32] on icon at bounding box center [356, 33] width 6 height 6
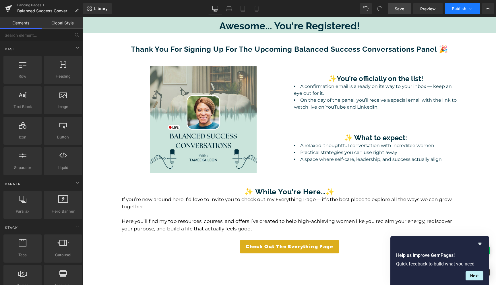
click at [459, 8] on span "Publish" at bounding box center [458, 8] width 14 height 5
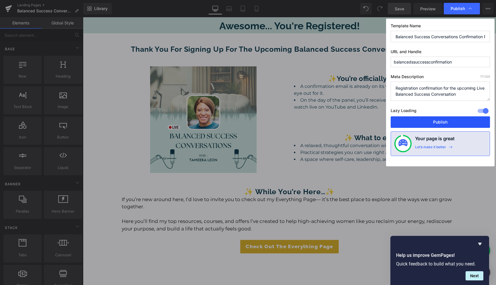
click at [436, 122] on button "Publish" at bounding box center [439, 121] width 99 height 11
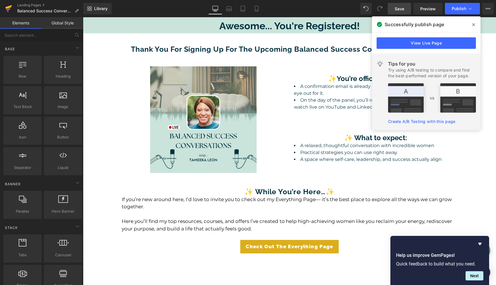
click at [8, 8] on icon at bounding box center [8, 8] width 7 height 14
